Goal: Information Seeking & Learning: Check status

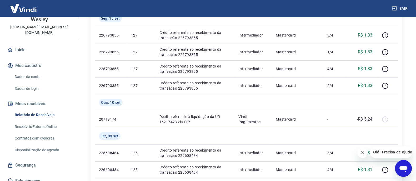
click at [37, 127] on div "Relatório de Recebíveis Recebíveis Futuros Online Contratos com credores Dispon…" at bounding box center [39, 133] width 66 height 46
click at [37, 136] on link "Contratos com credores" at bounding box center [43, 138] width 60 height 11
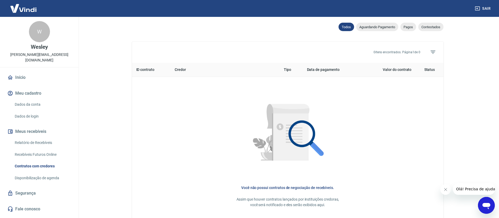
scroll to position [158, 0]
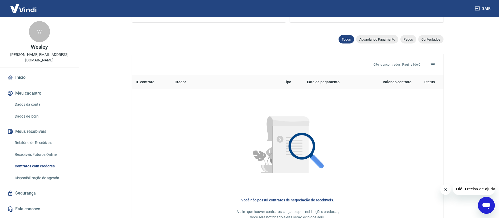
drag, startPoint x: 139, startPoint y: 95, endPoint x: 145, endPoint y: 95, distance: 5.8
click at [145, 95] on td "Você não possui contratos de negociação de recebíveis. Assim que houver contrat…" at bounding box center [288, 159] width 312 height 141
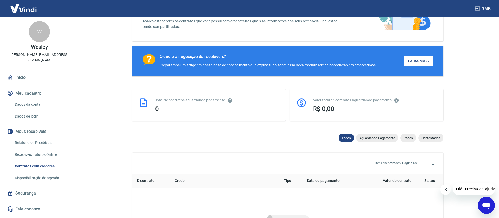
scroll to position [118, 0]
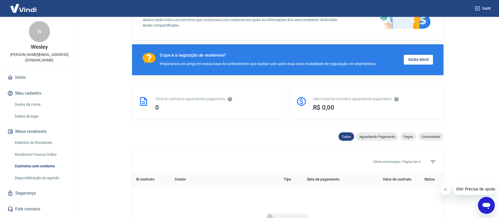
scroll to position [0, 0]
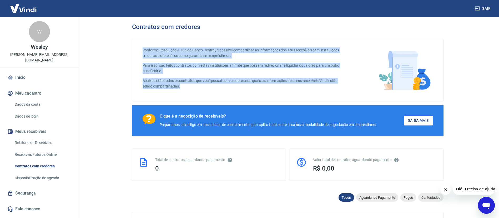
drag, startPoint x: 143, startPoint y: 52, endPoint x: 327, endPoint y: 94, distance: 188.1
click at [327, 92] on div "Conforme Resolução 4.734 do Banco Central, é possível compartilhar as informaçõ…" at bounding box center [244, 69] width 203 height 45
click at [252, 97] on div "Conforme Resolução 4.734 do Banco Central, é possível compartilhar as informaçõ…" at bounding box center [288, 70] width 312 height 62
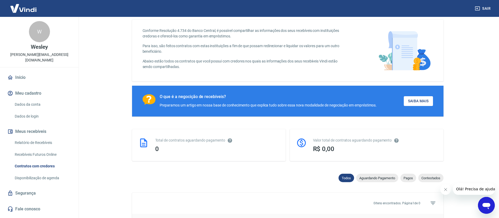
scroll to position [79, 0]
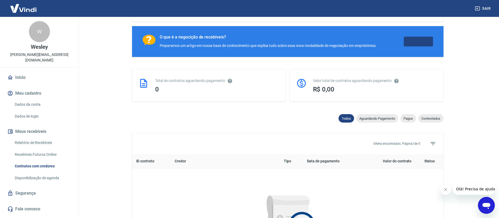
click at [418, 43] on link "Saiba Mais" at bounding box center [418, 42] width 29 height 10
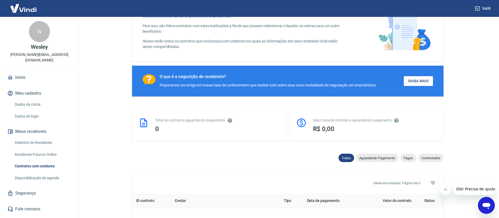
scroll to position [0, 0]
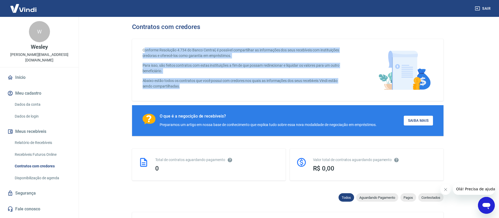
drag, startPoint x: 201, startPoint y: 53, endPoint x: 244, endPoint y: 85, distance: 54.4
click at [244, 86] on div "Conforme Resolução 4.734 do Banco Central, é possível compartilhar as informaçõ…" at bounding box center [244, 69] width 203 height 45
click at [276, 84] on p "Abaixo estão todos os contratos que você possui com credores nos quais as infor…" at bounding box center [244, 83] width 203 height 11
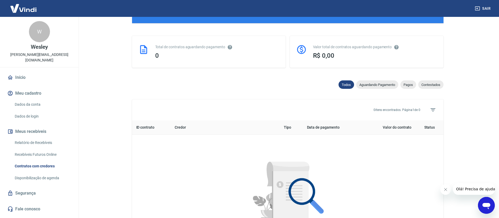
scroll to position [118, 0]
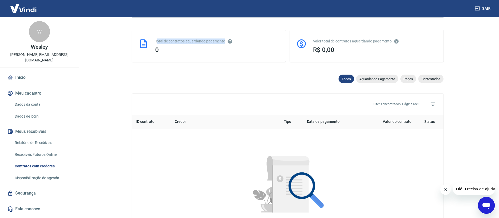
drag, startPoint x: 158, startPoint y: 44, endPoint x: 233, endPoint y: 44, distance: 74.7
click at [232, 43] on div "Total de contratos aguardando pagamento" at bounding box center [217, 41] width 124 height 6
drag, startPoint x: 236, startPoint y: 63, endPoint x: 185, endPoint y: 64, distance: 50.8
click at [233, 62] on div "Total de contratos aguardando pagamento 0" at bounding box center [209, 46] width 154 height 32
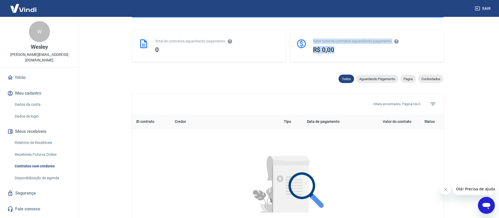
drag, startPoint x: 350, startPoint y: 53, endPoint x: 312, endPoint y: 51, distance: 38.8
click at [306, 53] on div "Valor total de contratos aguardando pagamento R$ 0,00" at bounding box center [367, 46] width 154 height 32
drag, startPoint x: 271, startPoint y: 61, endPoint x: 210, endPoint y: 50, distance: 62.0
click at [270, 61] on div "Total de contratos aguardando pagamento 0" at bounding box center [209, 46] width 154 height 32
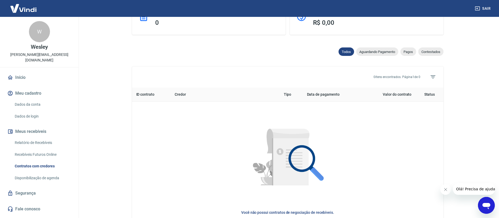
scroll to position [158, 0]
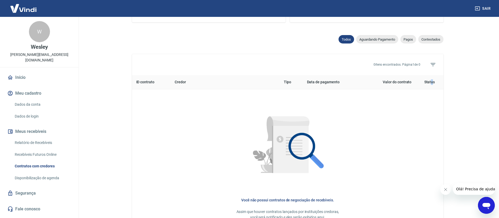
click at [421, 85] on th "Status" at bounding box center [430, 82] width 28 height 14
click at [371, 41] on span "Aguardando Pagamento" at bounding box center [377, 39] width 42 height 4
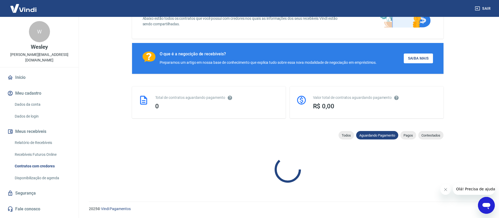
scroll to position [158, 0]
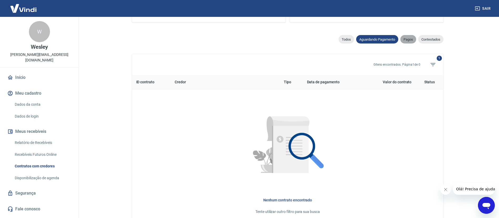
click at [407, 41] on span "Pagos" at bounding box center [409, 39] width 16 height 4
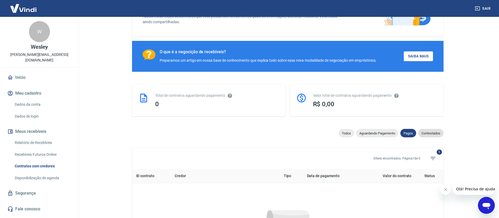
scroll to position [158, 0]
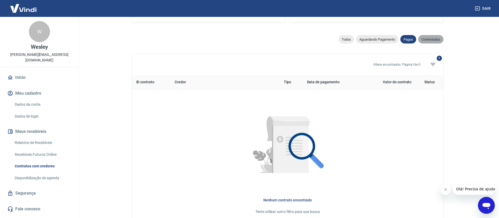
drag, startPoint x: 428, startPoint y: 39, endPoint x: 442, endPoint y: 51, distance: 17.8
click at [421, 40] on span "Contestados" at bounding box center [430, 39] width 25 height 4
select select "rejected"
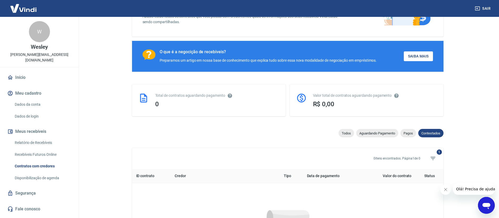
scroll to position [158, 0]
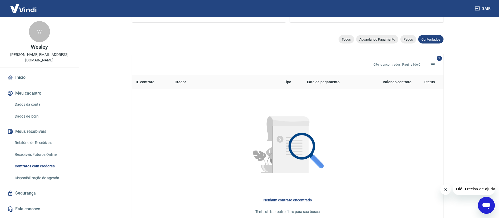
click at [341, 41] on span "Todos" at bounding box center [347, 39] width 16 height 4
select select
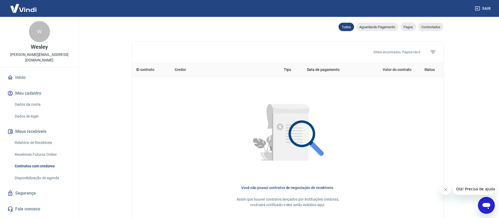
scroll to position [158, 0]
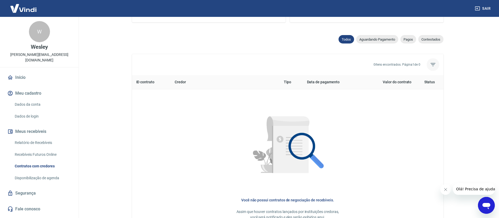
click at [421, 64] on span "Filtros" at bounding box center [433, 64] width 13 height 13
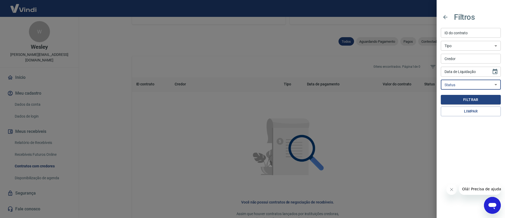
click at [421, 84] on select "Aguardando contestação Contestado Aguardando recebível Aguardando pagamento Pag…" at bounding box center [471, 85] width 60 height 10
click at [421, 46] on select "Troca de titularidade Antecipação Pós-Contratada Garantia Penhora" at bounding box center [471, 46] width 60 height 10
click at [421, 29] on input "ID do contrato" at bounding box center [471, 33] width 60 height 10
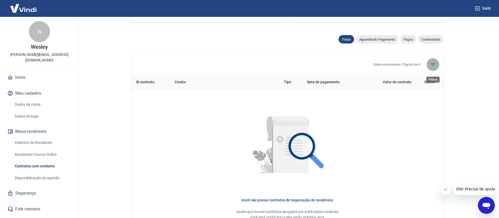
click at [421, 67] on icon "Filtros" at bounding box center [433, 64] width 6 height 6
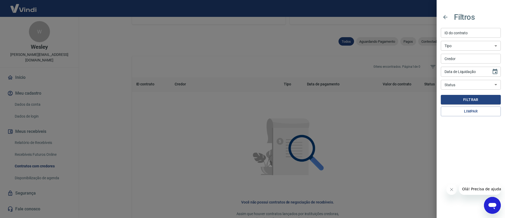
click at [421, 45] on select "Troca de titularidade Antecipação Pós-Contratada Garantia Penhora" at bounding box center [471, 46] width 60 height 10
click at [421, 57] on input "Credor" at bounding box center [471, 59] width 60 height 10
click at [421, 70] on div "Data de Liquidação Data de Liquidação" at bounding box center [471, 72] width 60 height 10
type input "DD/MM/YYYY"
click at [421, 82] on select "Aguardando contestação Contestado Aguardando recebível Aguardando pagamento Pag…" at bounding box center [471, 85] width 60 height 10
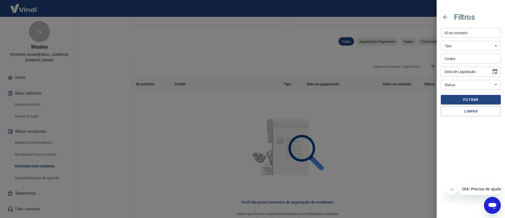
click at [421, 131] on div at bounding box center [252, 109] width 505 height 218
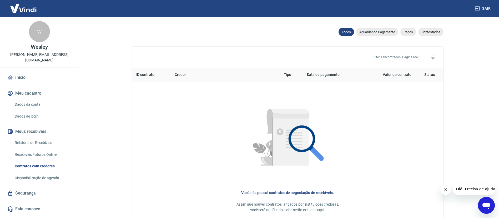
scroll to position [218, 0]
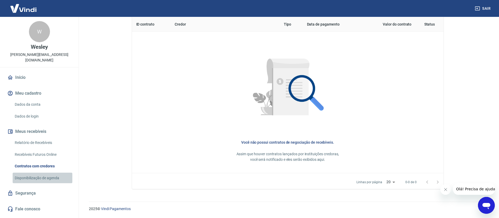
click at [42, 172] on link "Disponibilização de agenda" at bounding box center [43, 177] width 60 height 11
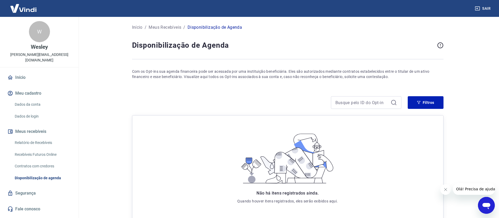
click at [343, 148] on div "Não há itens registrados ainda. Quando houver itens registrados, eles serão exi…" at bounding box center [288, 167] width 122 height 97
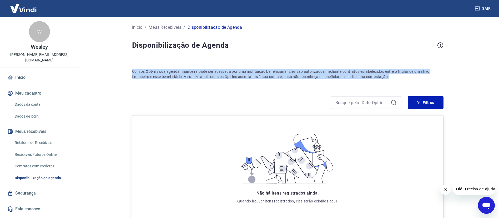
drag, startPoint x: 132, startPoint y: 72, endPoint x: 439, endPoint y: 75, distance: 306.9
click at [421, 75] on p "Com os Opt-ins sua agenda financeira pode ser acessada por uma instituição bene…" at bounding box center [288, 74] width 312 height 11
click at [169, 77] on p "Com os Opt-ins sua agenda financeira pode ser acessada por uma instituição bene…" at bounding box center [288, 74] width 312 height 11
drag, startPoint x: 131, startPoint y: 72, endPoint x: 446, endPoint y: 79, distance: 314.3
click at [421, 79] on div "Início / Meus Recebíveis / Disponibilização de Agenda Disponibilização de Agend…" at bounding box center [288, 124] width 324 height 214
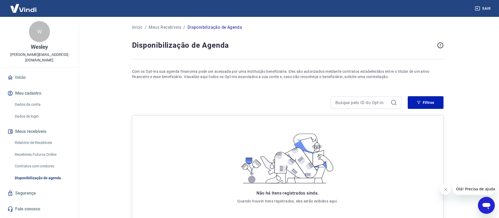
click at [189, 147] on div "Não há itens registrados ainda. Quando houver itens registrados, eles serão exi…" at bounding box center [288, 167] width 303 height 97
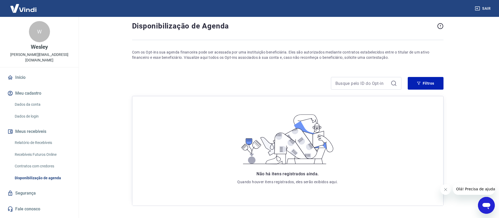
scroll to position [36, 0]
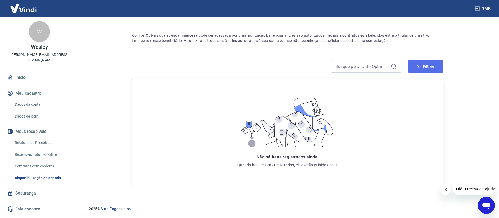
click at [421, 66] on button "Filtros" at bounding box center [426, 66] width 36 height 13
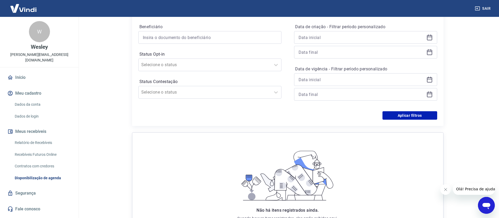
scroll to position [115, 0]
click at [179, 92] on input "Status Contestação" at bounding box center [167, 91] width 53 height 6
click at [175, 65] on input "Status Opt-in" at bounding box center [167, 64] width 53 height 6
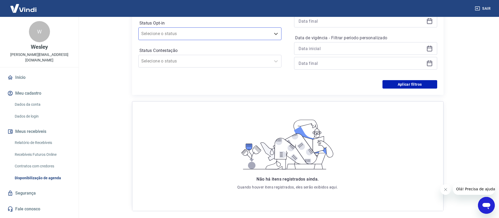
scroll to position [168, 0]
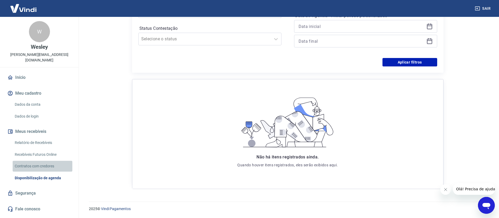
click at [36, 162] on link "Contratos com credores" at bounding box center [43, 166] width 60 height 11
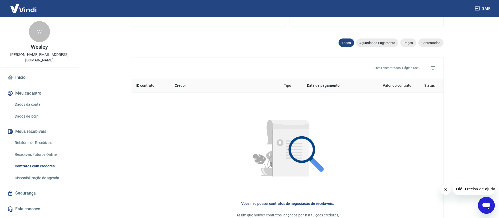
scroll to position [197, 0]
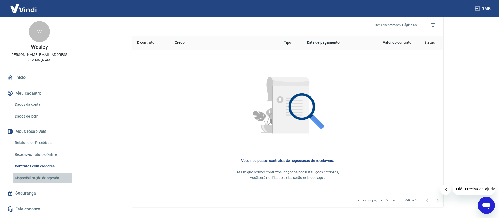
click at [31, 172] on link "Disponibilização de agenda" at bounding box center [43, 177] width 60 height 11
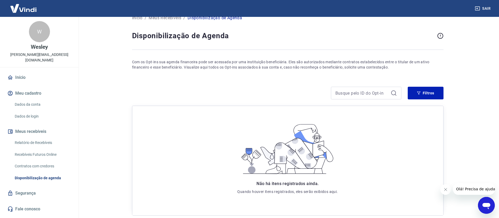
scroll to position [36, 0]
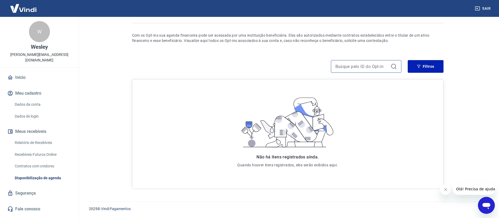
drag, startPoint x: 367, startPoint y: 68, endPoint x: 362, endPoint y: 102, distance: 35.0
click at [367, 67] on input at bounding box center [362, 66] width 53 height 8
click at [221, 147] on div "Não há itens registrados ainda. Quando houver itens registrados, eles serão exi…" at bounding box center [288, 131] width 303 height 97
click at [39, 161] on link "Contratos com credores" at bounding box center [43, 166] width 60 height 11
